Goal: Information Seeking & Learning: Learn about a topic

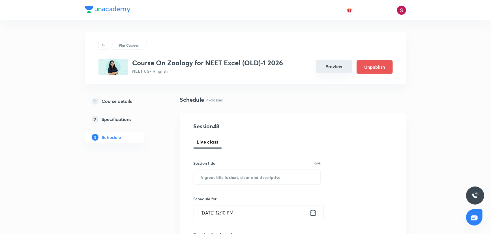
click at [334, 62] on button "Preview" at bounding box center [334, 67] width 36 height 14
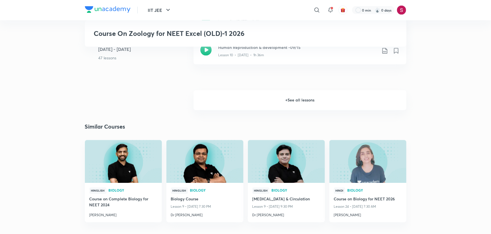
scroll to position [488, 0]
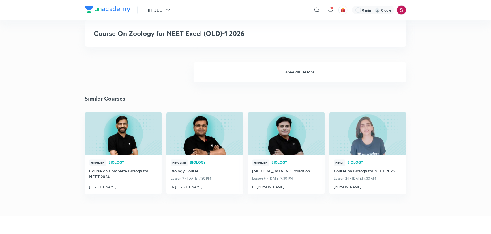
click at [303, 70] on h6 "+ See all lessons" at bounding box center [299, 72] width 213 height 20
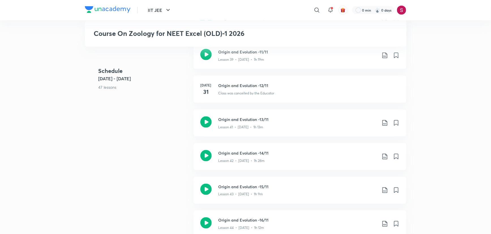
scroll to position [1442, 0]
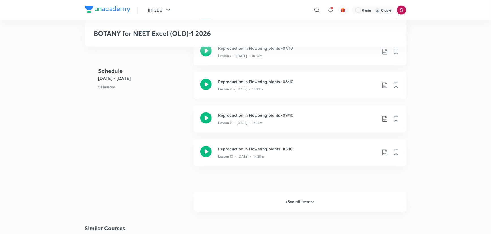
scroll to position [566, 0]
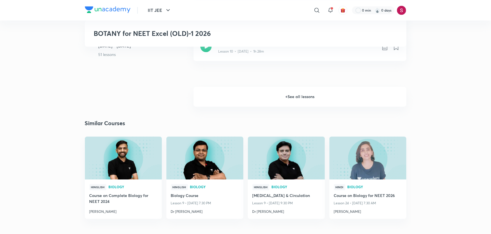
click at [313, 94] on h6 "+ See all lessons" at bounding box center [299, 97] width 213 height 20
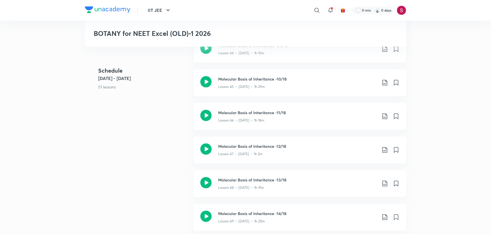
scroll to position [1697, 0]
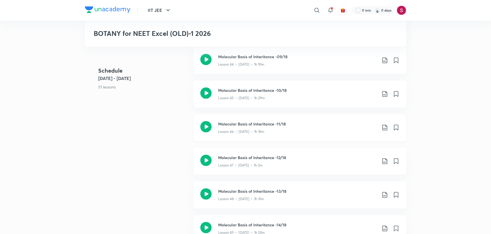
click at [271, 122] on h3 "Molecular Basis of Inheritance -11/18" at bounding box center [297, 124] width 158 height 6
click at [383, 126] on icon at bounding box center [384, 127] width 7 height 7
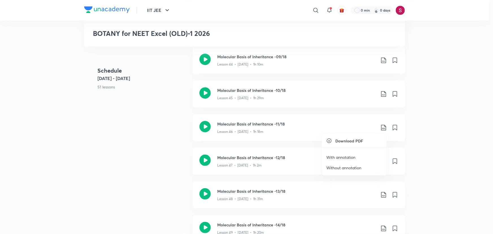
click at [351, 158] on p "With annotation" at bounding box center [341, 157] width 29 height 6
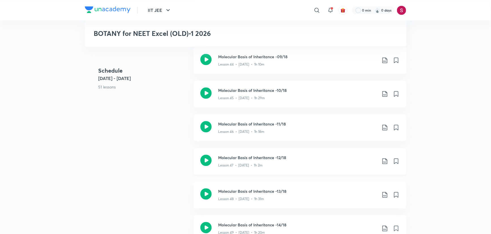
click at [384, 159] on icon at bounding box center [384, 161] width 7 height 7
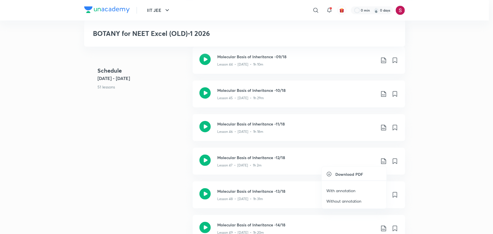
click at [345, 189] on p "With annotation" at bounding box center [341, 191] width 29 height 6
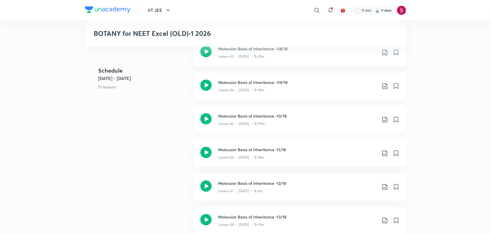
scroll to position [1645, 0]
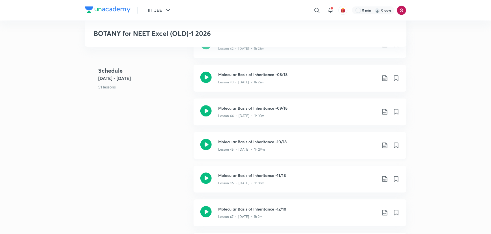
click at [384, 144] on icon at bounding box center [384, 145] width 7 height 7
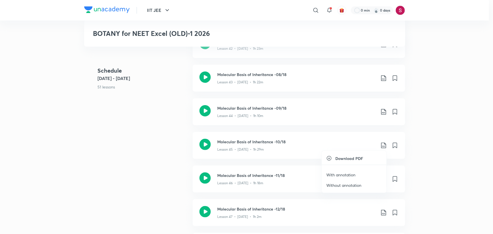
click at [345, 176] on p "With annotation" at bounding box center [341, 175] width 29 height 6
